Goal: Find specific page/section: Find specific page/section

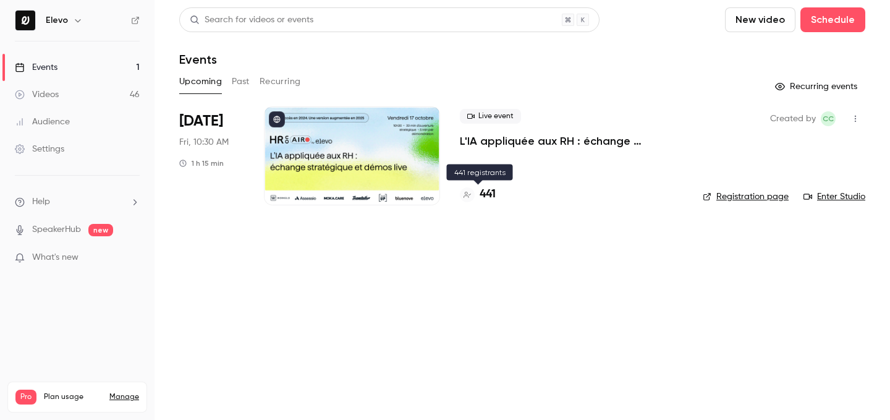
click at [497, 193] on div "441" at bounding box center [571, 194] width 223 height 17
click at [494, 193] on h4 "441" at bounding box center [488, 194] width 16 height 17
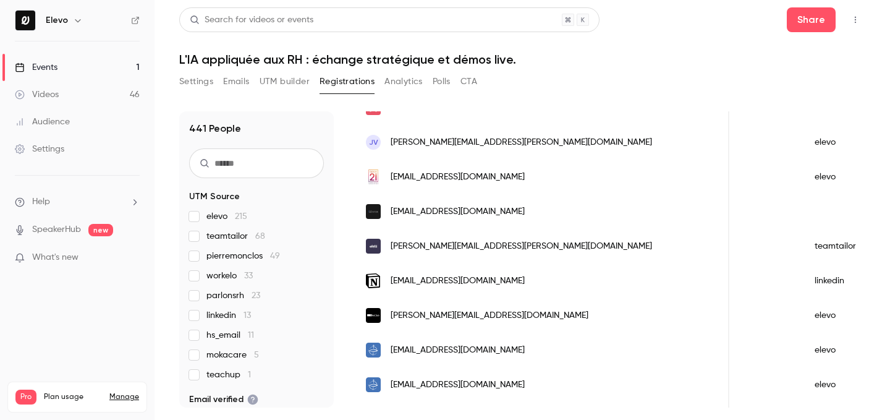
scroll to position [1553, 0]
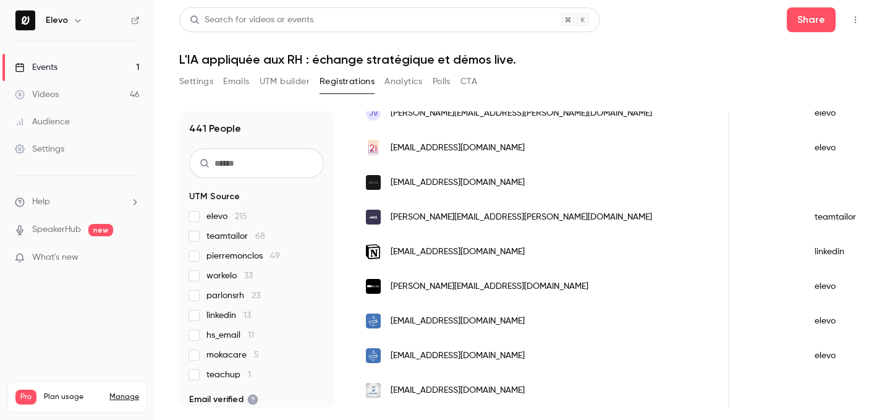
click at [143, 83] on link "Videos 46" at bounding box center [77, 94] width 155 height 27
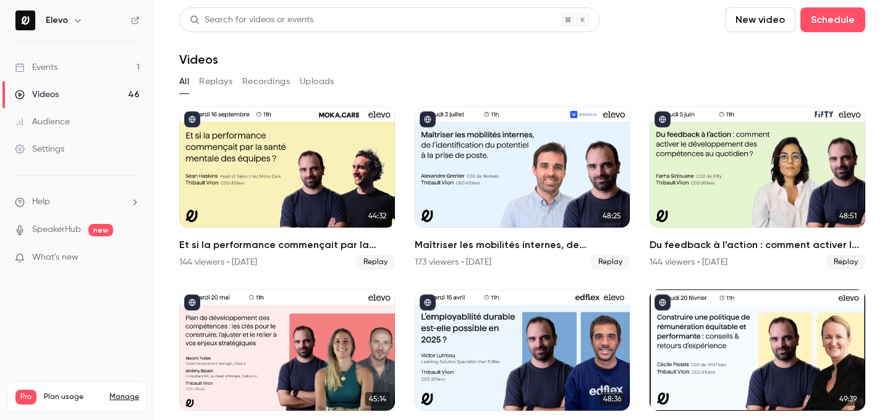
click at [107, 66] on link "Events 1" at bounding box center [77, 67] width 155 height 27
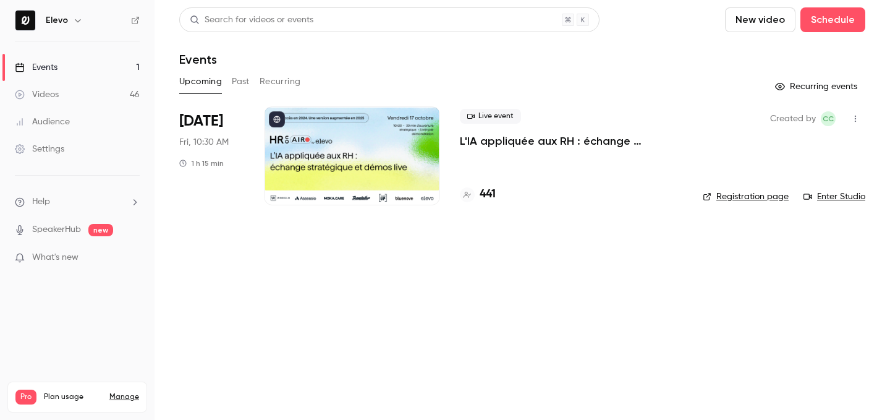
click at [494, 198] on h4 "441" at bounding box center [488, 194] width 16 height 17
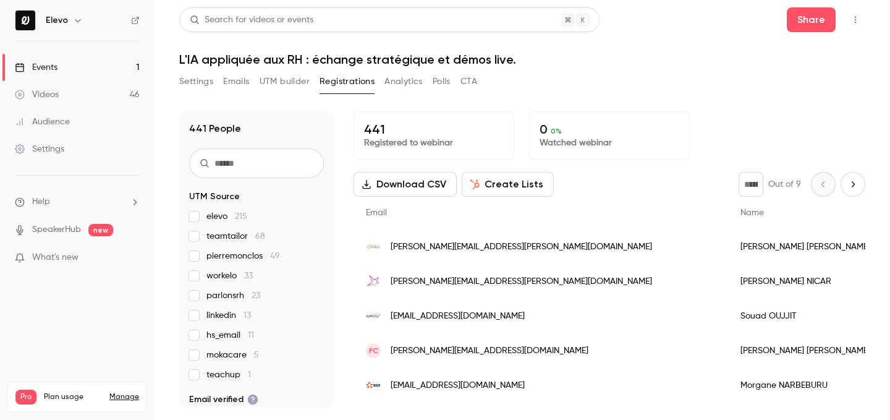
click at [243, 155] on input "text" at bounding box center [256, 163] width 135 height 30
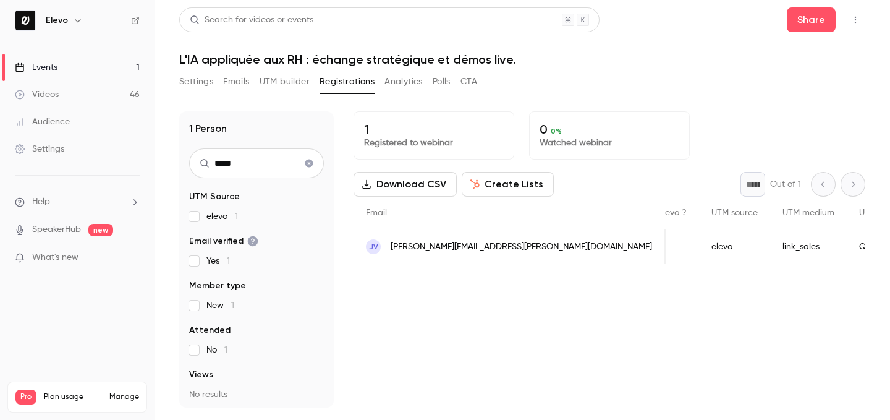
scroll to position [0, 1046]
type input "*****"
click at [120, 70] on link "Events 1" at bounding box center [77, 67] width 155 height 27
